Goal: Navigation & Orientation: Go to known website

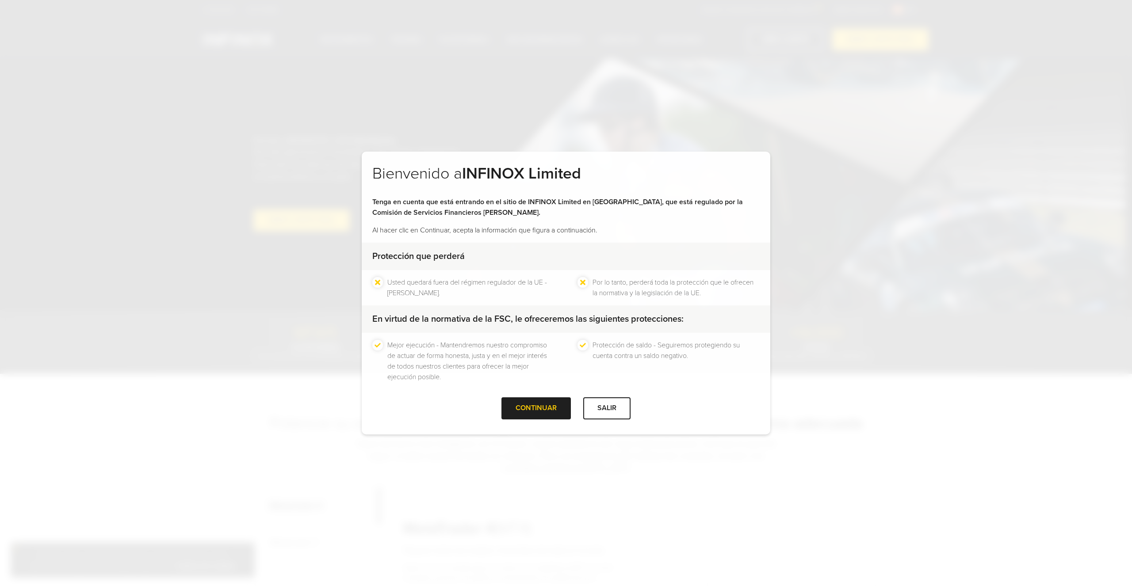
click at [378, 279] on ul "Usted quedará fuera del régimen regulador de la UE - MiFID II." at bounding box center [463, 287] width 182 height 21
click at [524, 407] on div "CONTINUAR" at bounding box center [535, 408] width 69 height 22
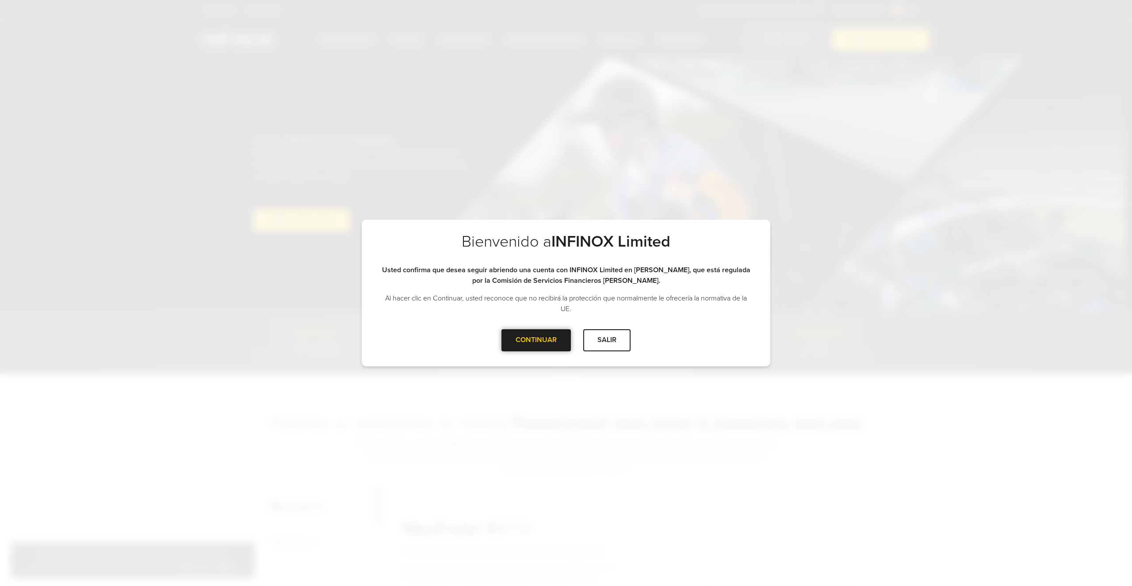
click at [539, 346] on div "CONTINUAR" at bounding box center [535, 340] width 69 height 22
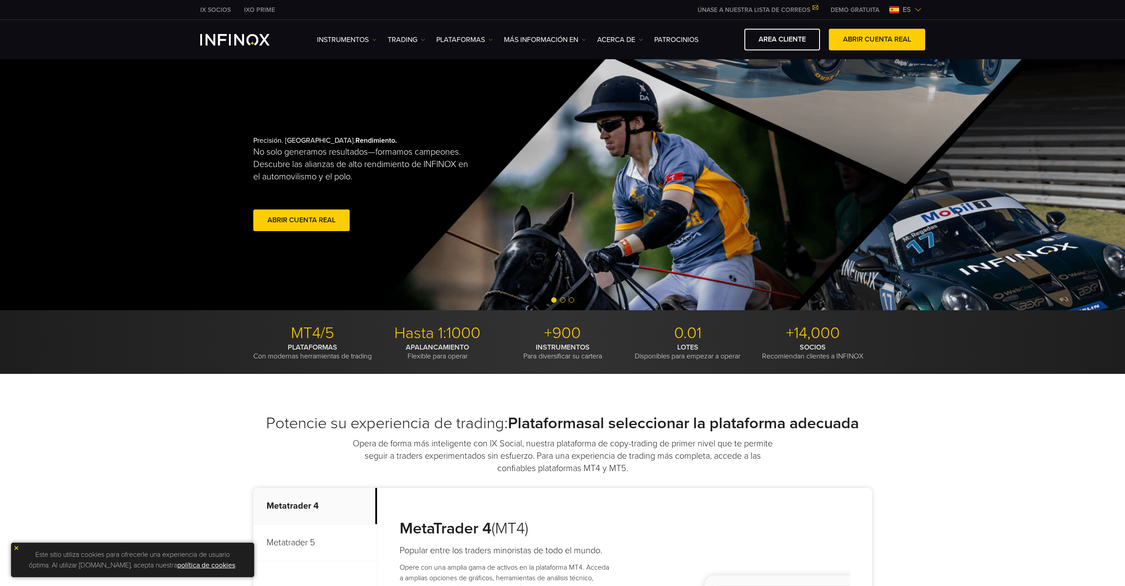
click at [904, 12] on span "es" at bounding box center [906, 9] width 15 height 11
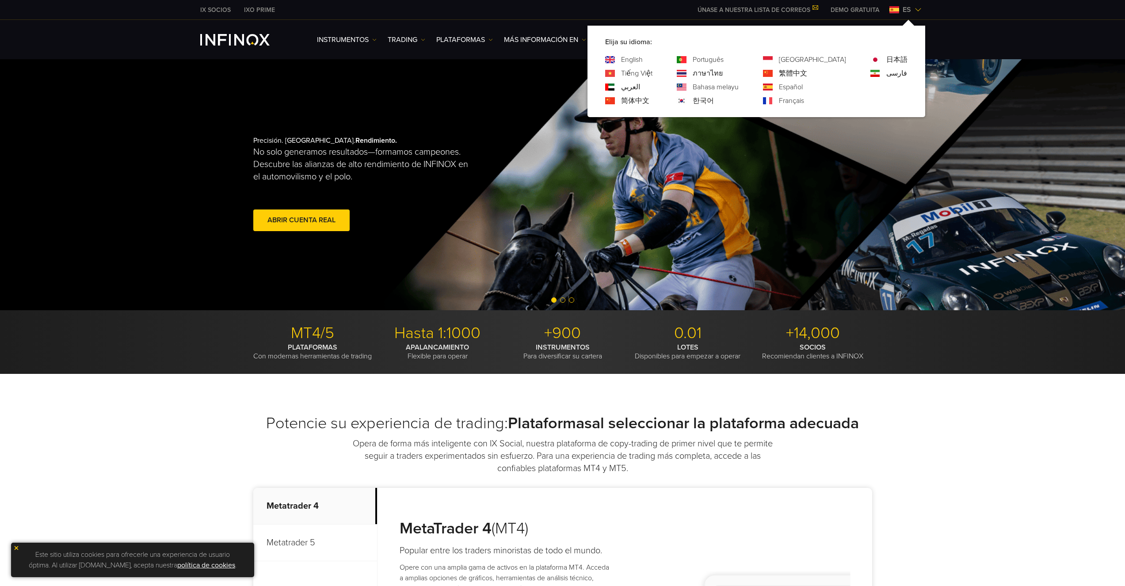
click at [643, 59] on link "English" at bounding box center [632, 59] width 22 height 11
